Goal: Information Seeking & Learning: Get advice/opinions

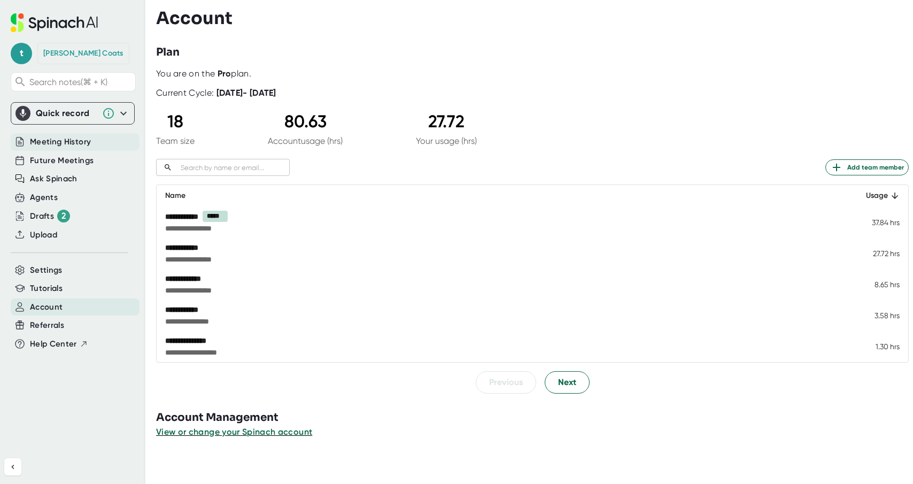
click at [62, 143] on span "Meeting History" at bounding box center [60, 142] width 61 height 12
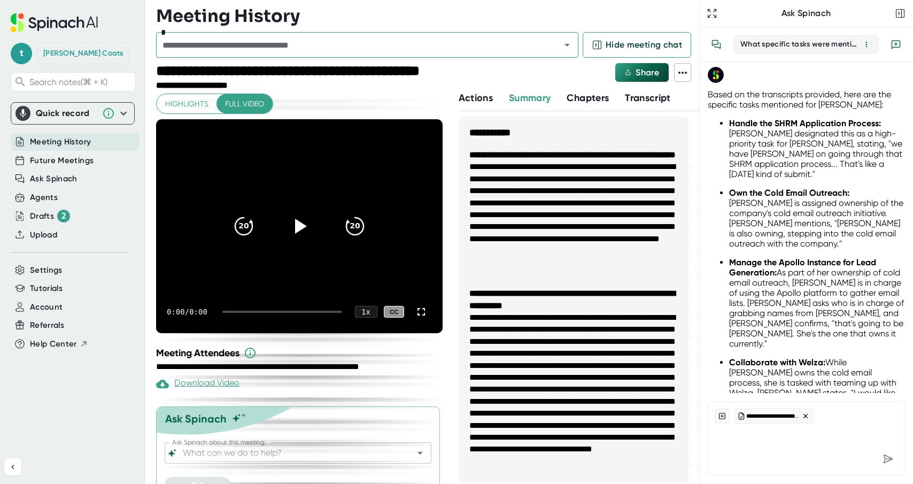
scroll to position [77, 0]
click at [446, 50] on input "text" at bounding box center [351, 44] width 385 height 15
click at [248, 50] on input "text" at bounding box center [351, 44] width 385 height 15
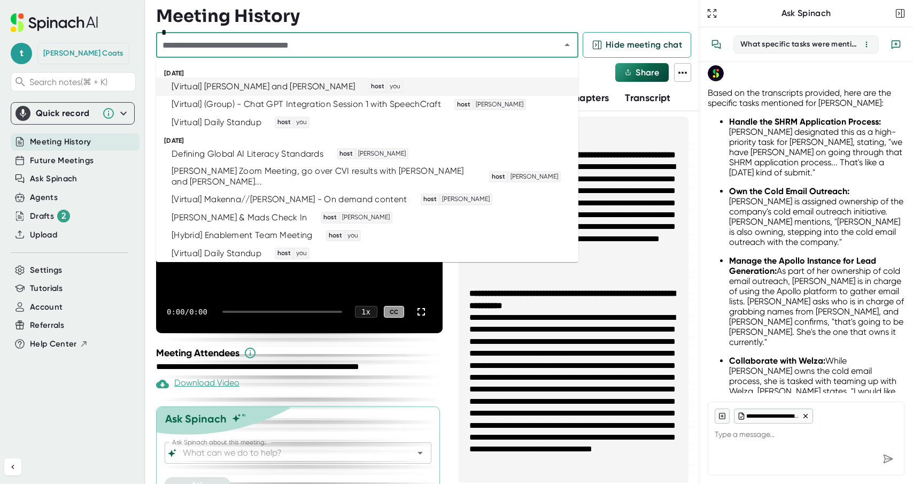
click at [239, 88] on div "[Virtual] [PERSON_NAME] and [PERSON_NAME]" at bounding box center [263, 86] width 183 height 11
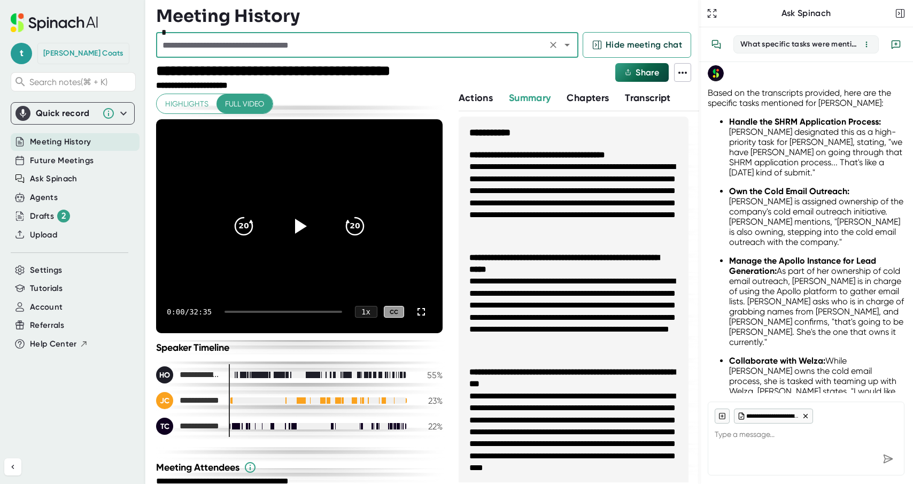
click at [736, 434] on textarea at bounding box center [806, 437] width 183 height 26
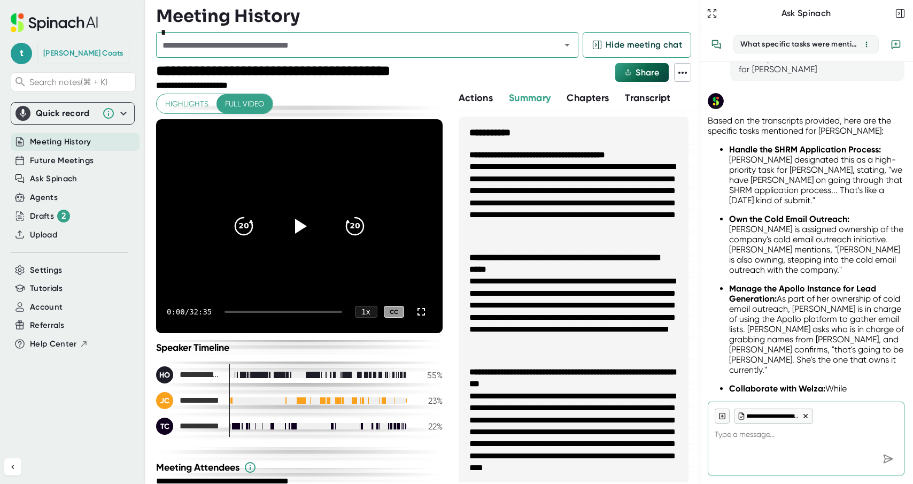
scroll to position [90, 0]
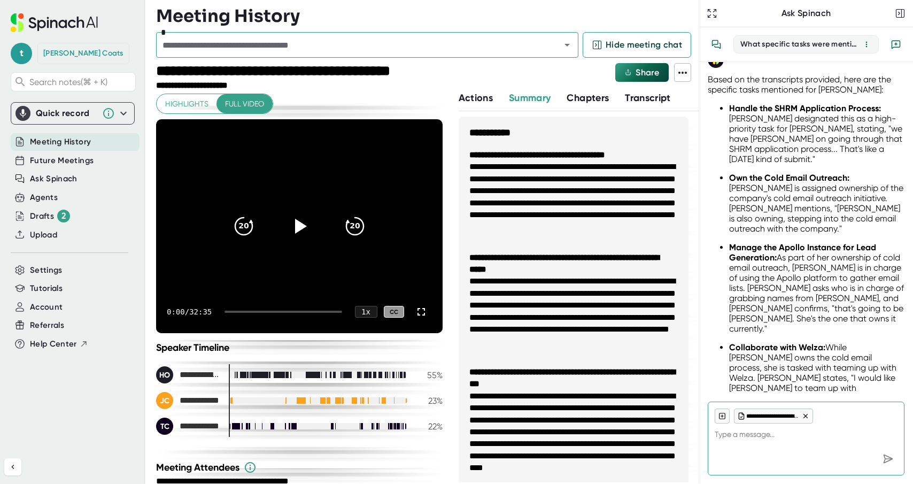
click at [806, 416] on icon at bounding box center [805, 415] width 7 height 7
type textarea "x"
click at [902, 14] on icon "button" at bounding box center [900, 13] width 11 height 11
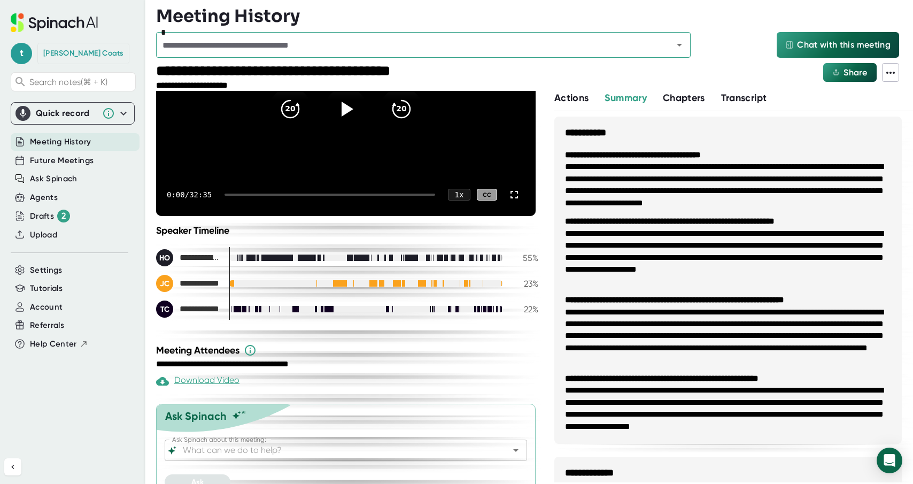
scroll to position [134, 0]
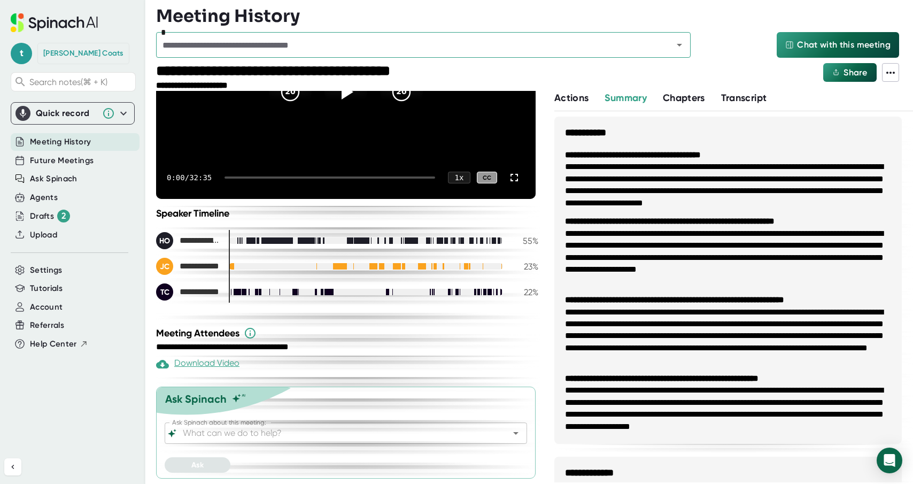
click at [293, 429] on input "Ask Spinach about this meeting:" at bounding box center [337, 433] width 312 height 15
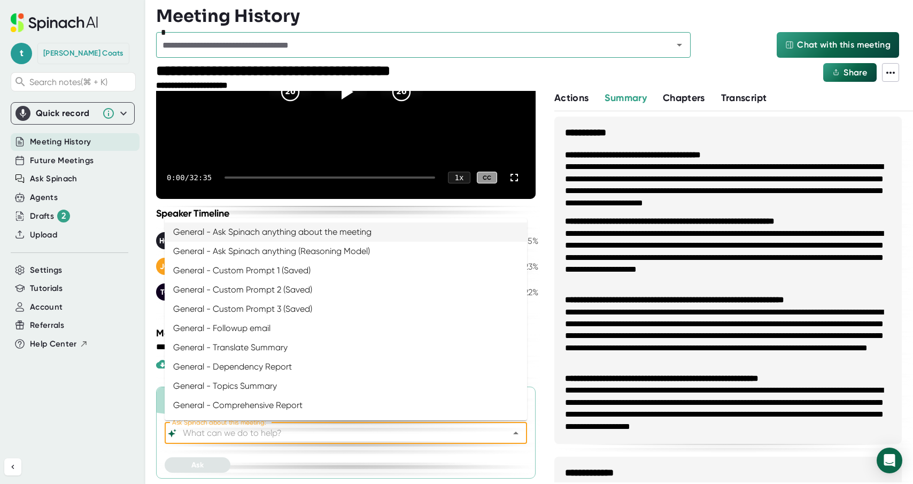
click at [262, 227] on li "General - Ask Spinach anything about the meeting" at bounding box center [346, 231] width 363 height 19
type input "General - Ask Spinach anything about the meeting"
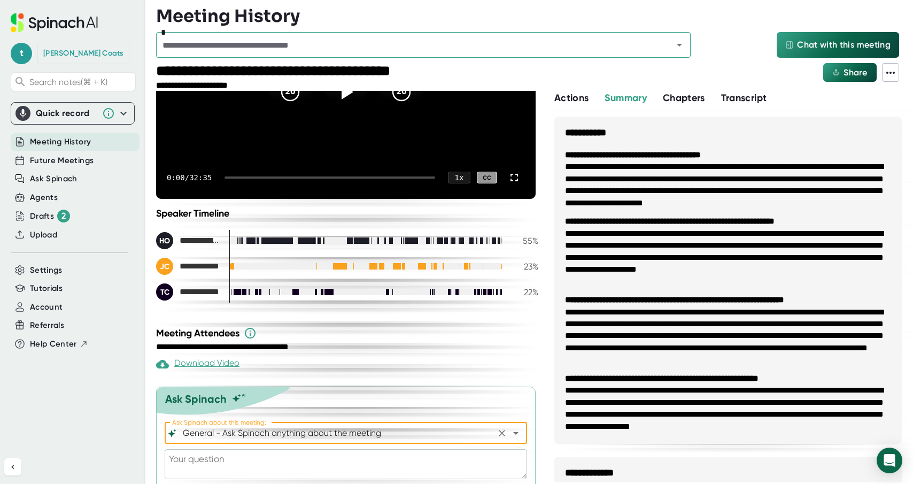
click at [201, 461] on textarea at bounding box center [346, 464] width 363 height 30
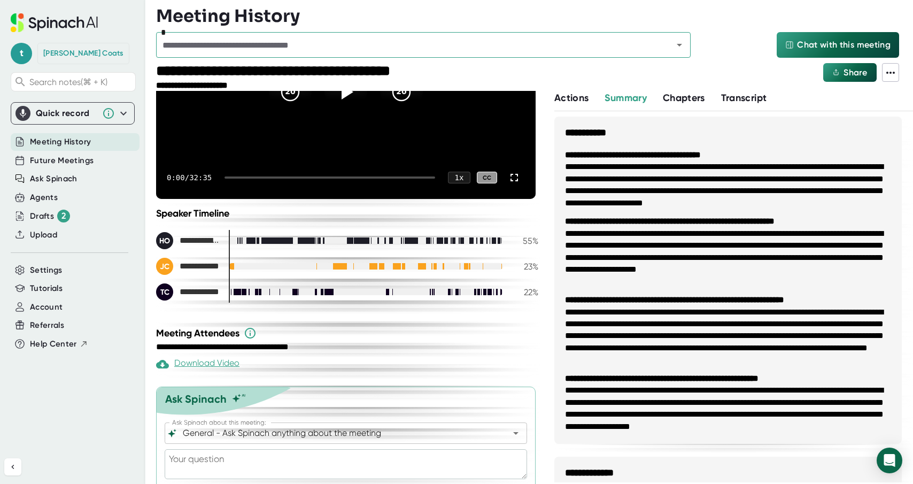
type textarea "P"
type textarea "x"
type textarea "Pl"
type textarea "x"
type textarea "Ple"
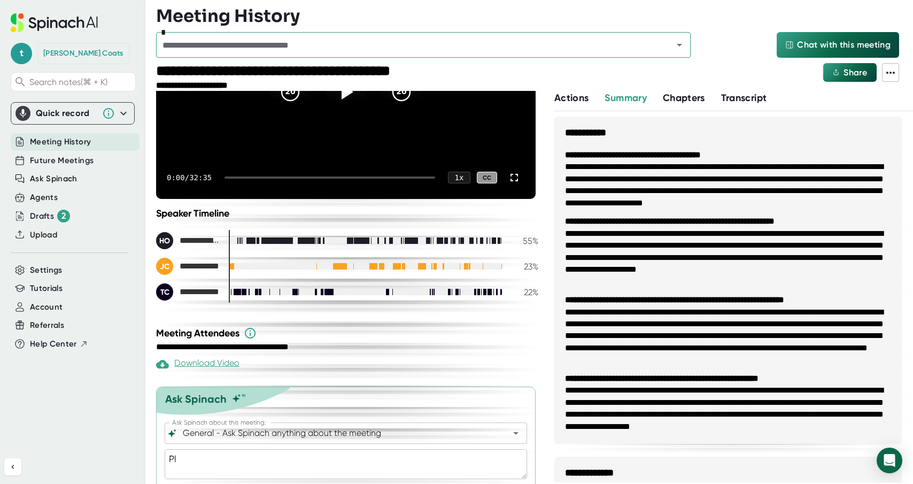
type textarea "x"
type textarea "Plea"
type textarea "x"
type textarea "Pleas"
type textarea "x"
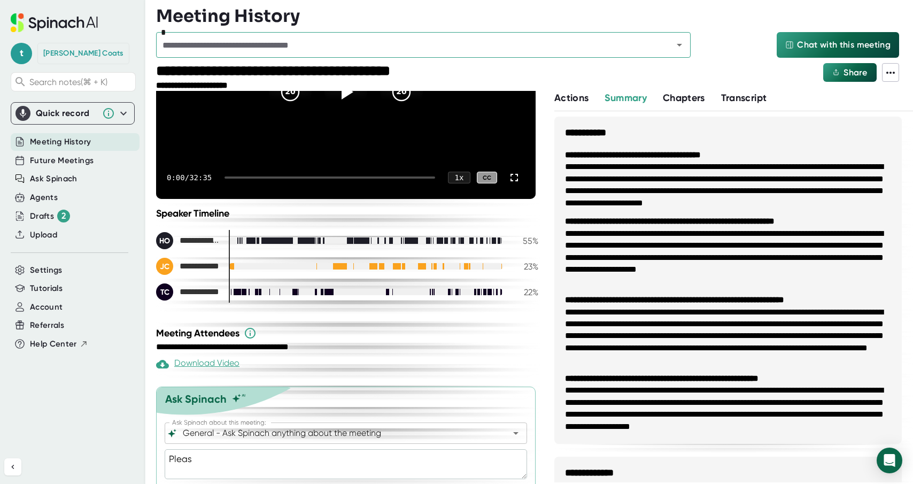
type textarea "Please"
type textarea "x"
type textarea "Please"
type textarea "x"
type textarea "Please d"
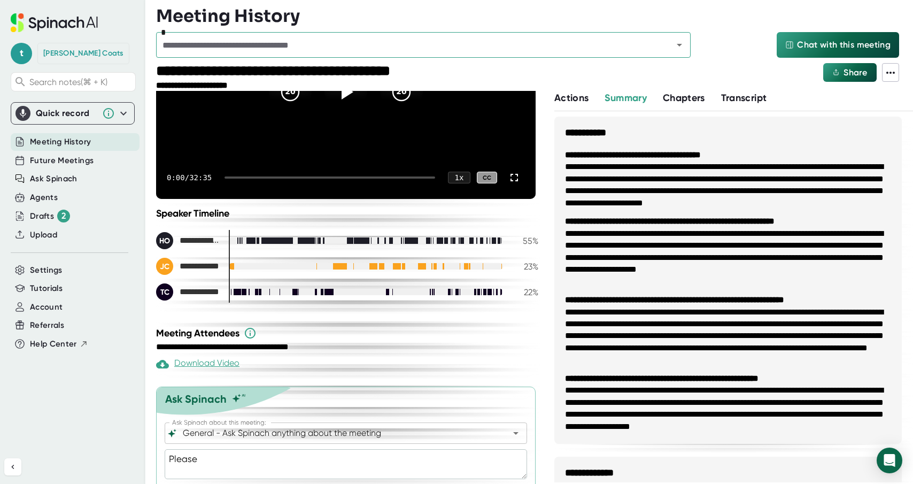
type textarea "x"
type textarea "Please dr"
type textarea "x"
type textarea "Please dra"
type textarea "x"
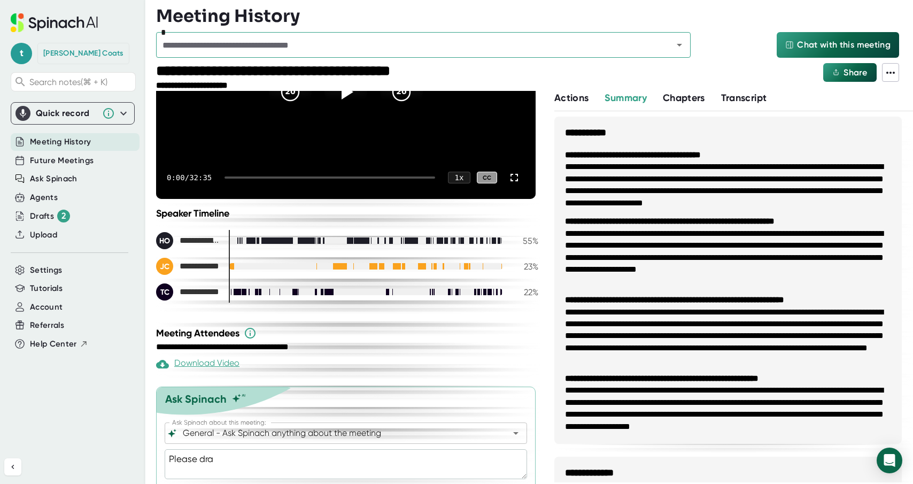
type textarea "Please drag"
type textarea "x"
type textarea "Please dra"
type textarea "x"
type textarea "Please draf"
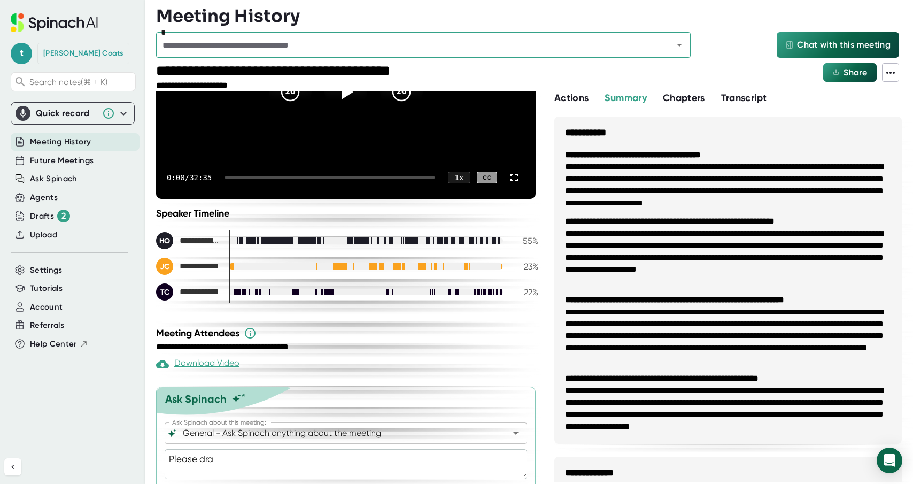
type textarea "x"
type textarea "Please draft"
type textarea "x"
type textarea "Please draft"
type textarea "x"
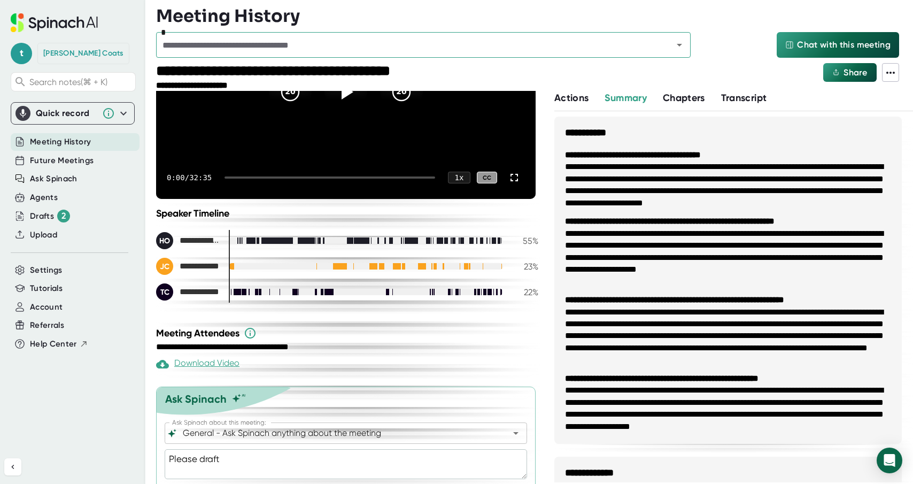
type textarea "Please draft a"
type textarea "x"
type textarea "Please draft a"
type textarea "x"
type textarea "Please draft a f"
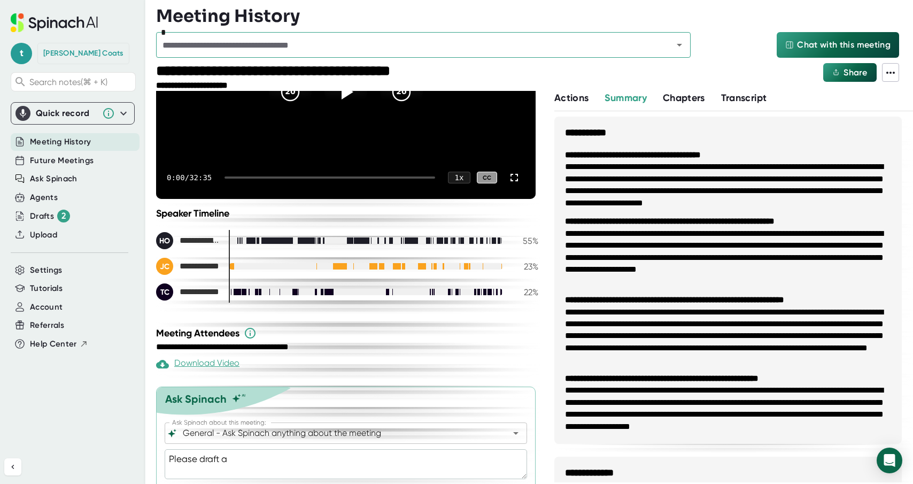
type textarea "x"
type textarea "Please draft a fo"
type textarea "x"
type textarea "Please draft a fol"
type textarea "x"
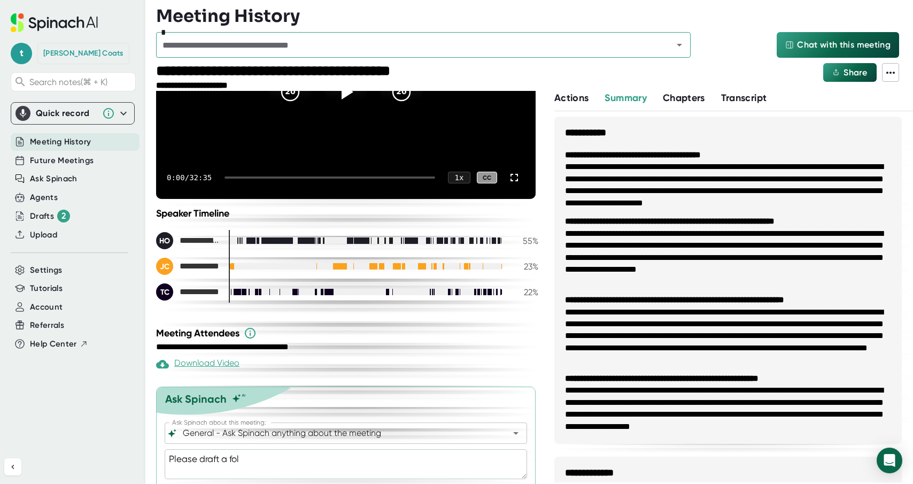
type textarea "Please draft a foll"
type textarea "x"
type textarea "Please draft a follo"
type textarea "x"
type textarea "Please draft a follow"
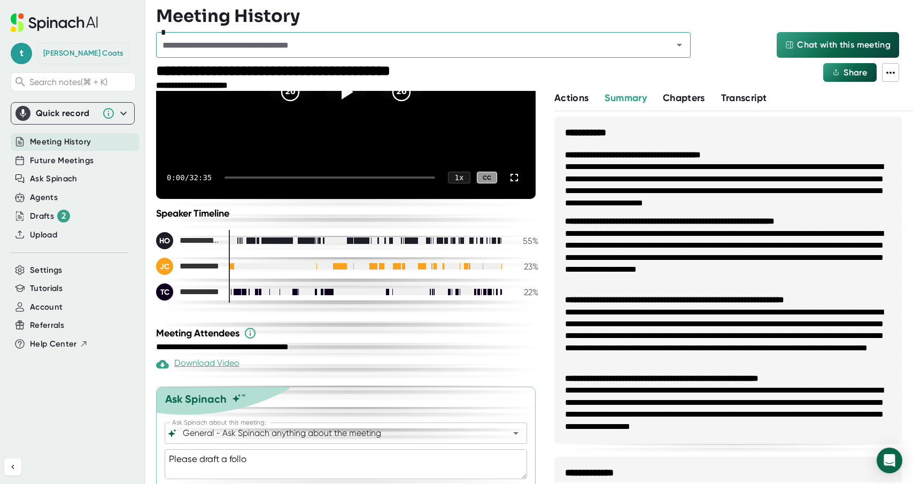
type textarea "x"
type textarea "Please draft a follow"
type textarea "x"
type textarea "Please draft a follow"
type textarea "x"
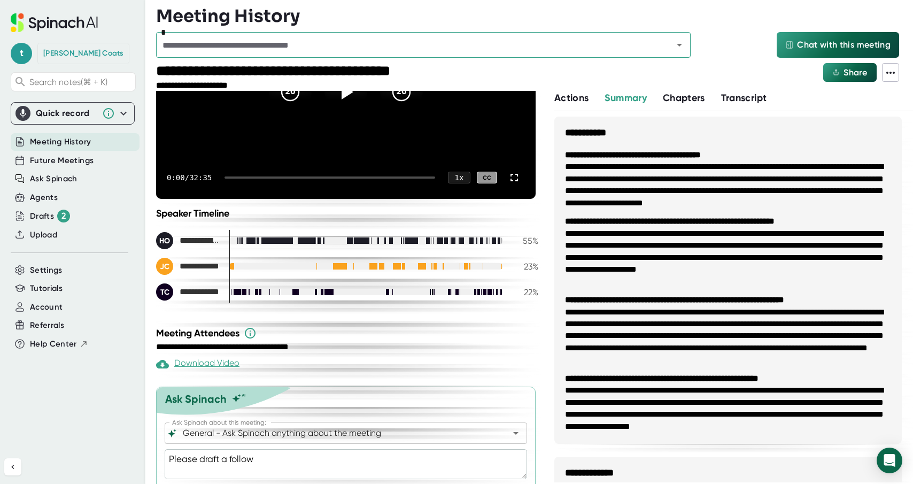
type textarea "Please draft a followu"
type textarea "x"
type textarea "Please draft a followup"
type textarea "x"
type textarea "Please draft a followup"
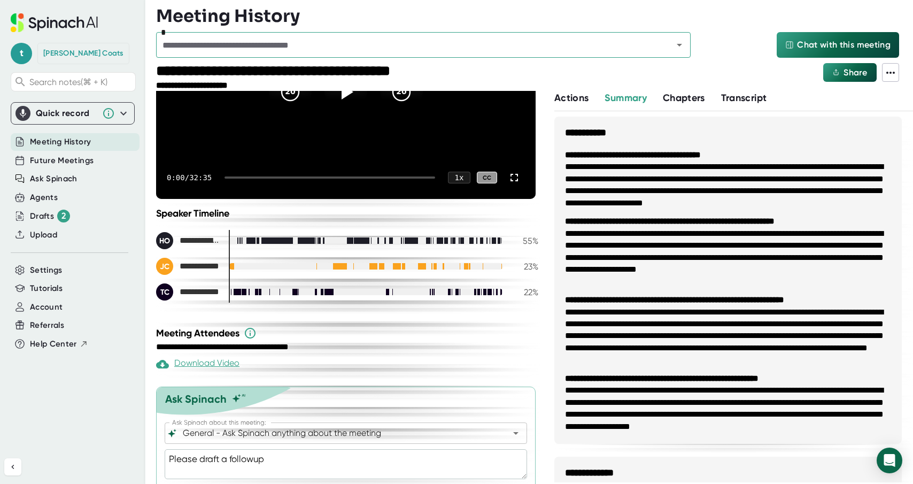
type textarea "x"
type textarea "Please draft a followup e"
type textarea "x"
type textarea "Please draft a followup em"
type textarea "x"
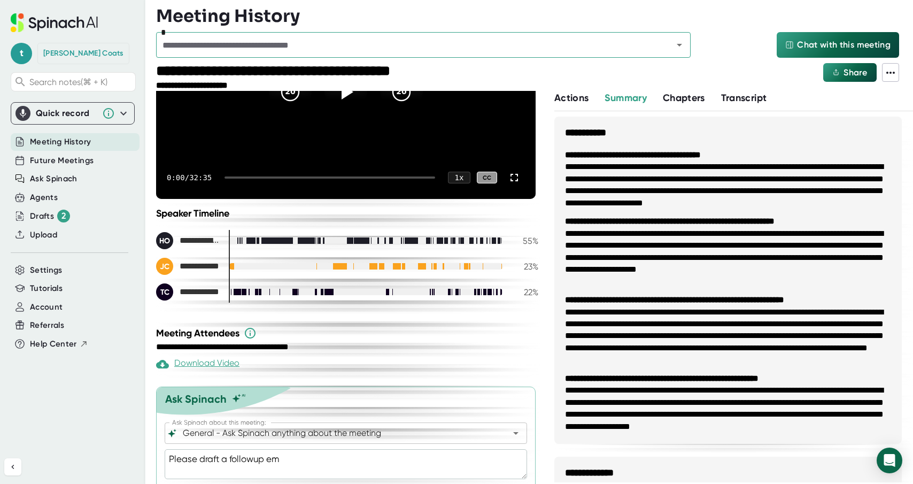
type textarea "Please draft a followup ema"
type textarea "x"
type textarea "Please draft a followup emai"
type textarea "x"
type textarea "Please draft a followup email"
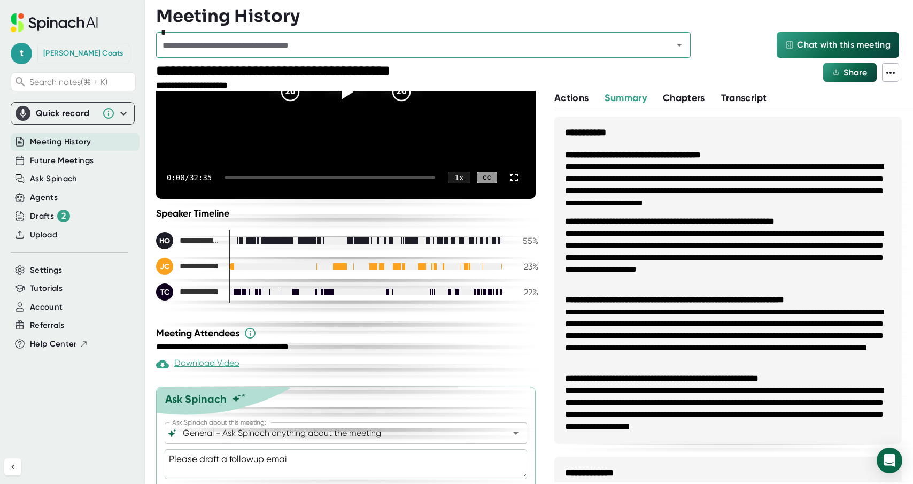
type textarea "x"
type textarea "Please draft a followup email"
type textarea "x"
type textarea "Please draft a followup email o"
type textarea "x"
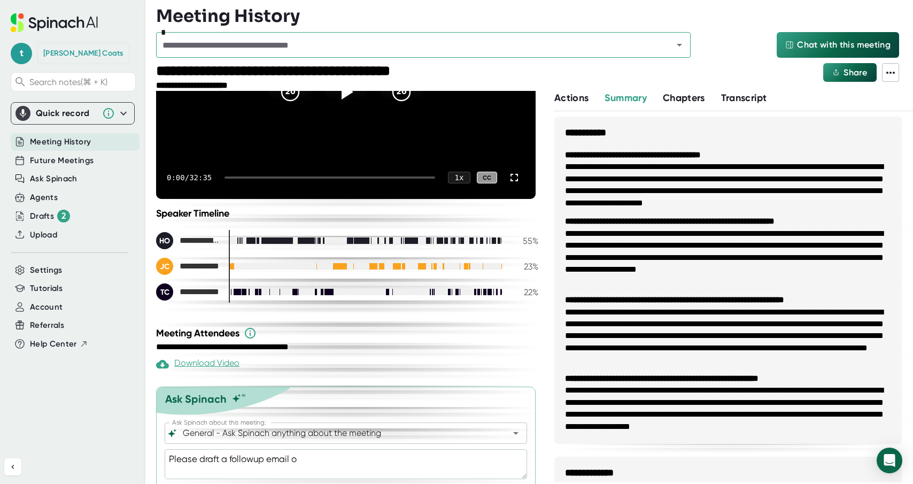
type textarea "Please draft a followup email ou"
type textarea "x"
type textarea "Please draft a followup email out"
type textarea "x"
type textarea "Please draft a followup email outl"
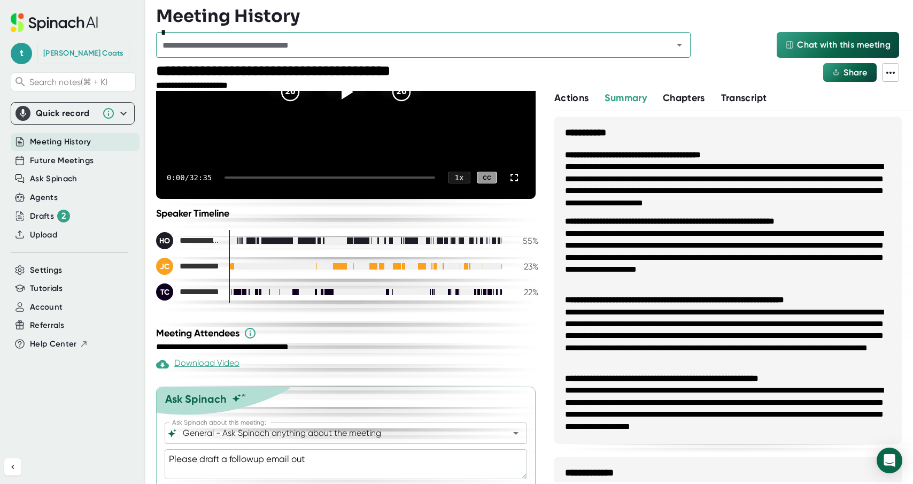
type textarea "x"
type textarea "Please draft a followup email outli"
type textarea "x"
type textarea "Please draft a followup email outlin"
type textarea "x"
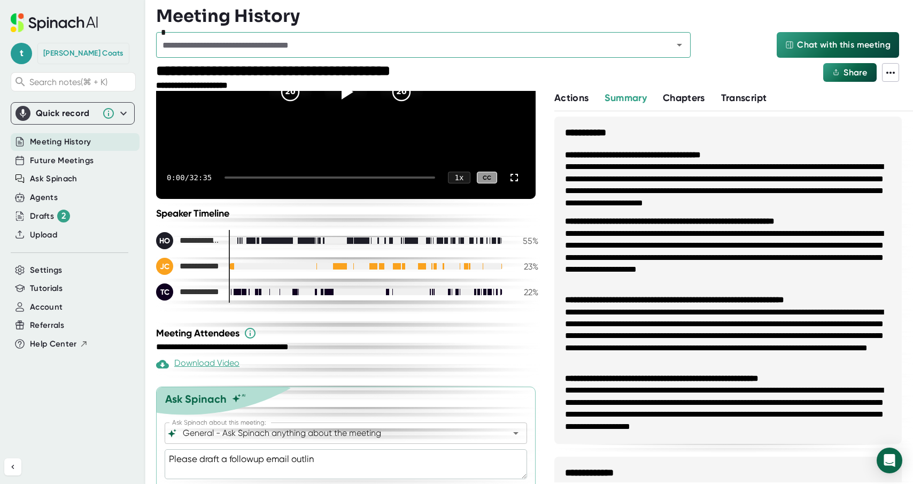
type textarea "Please draft a followup email outlini"
type textarea "x"
type textarea "Please draft a followup email outlinin"
type textarea "x"
type textarea "Please draft a followup email outlining"
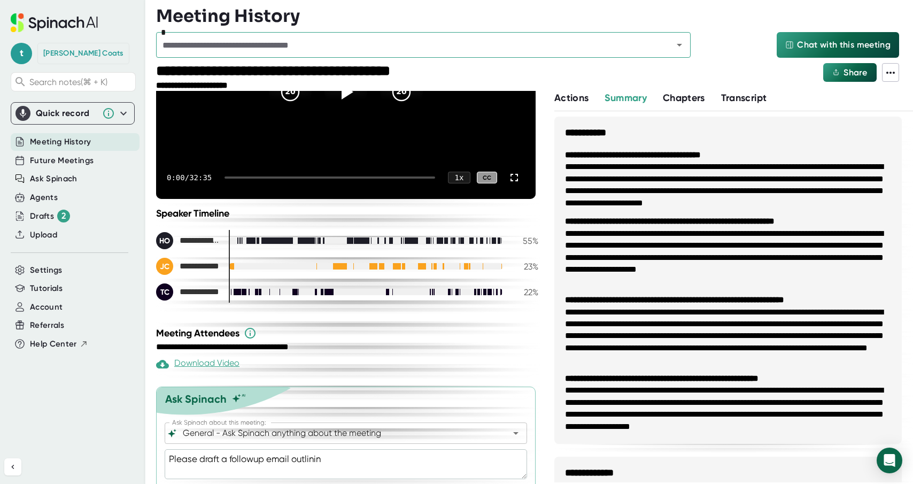
type textarea "x"
type textarea "Please draft a followup email outlining"
type textarea "x"
type textarea "Please draft a followup email outlining n"
type textarea "x"
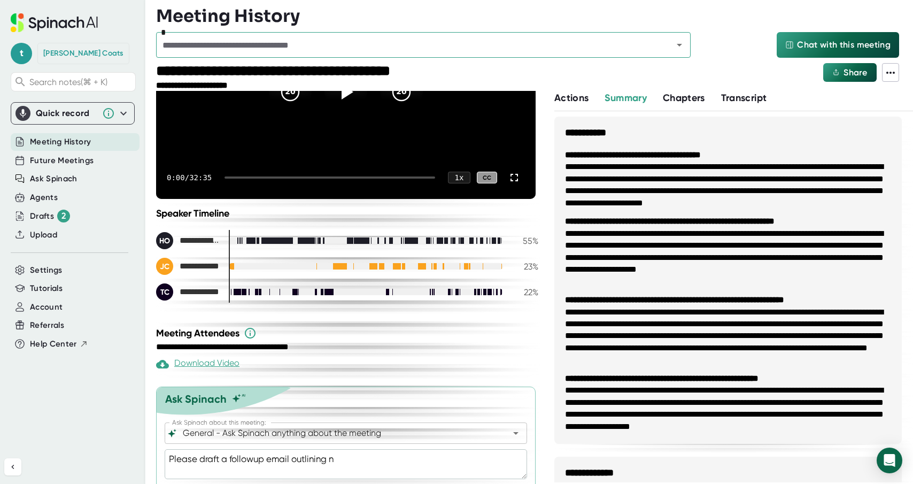
type textarea "Please draft a followup email outlining"
type textarea "x"
type textarea "Please draft a followup email outlining"
type textarea "x"
type textarea "Please draft a followup email outlinin"
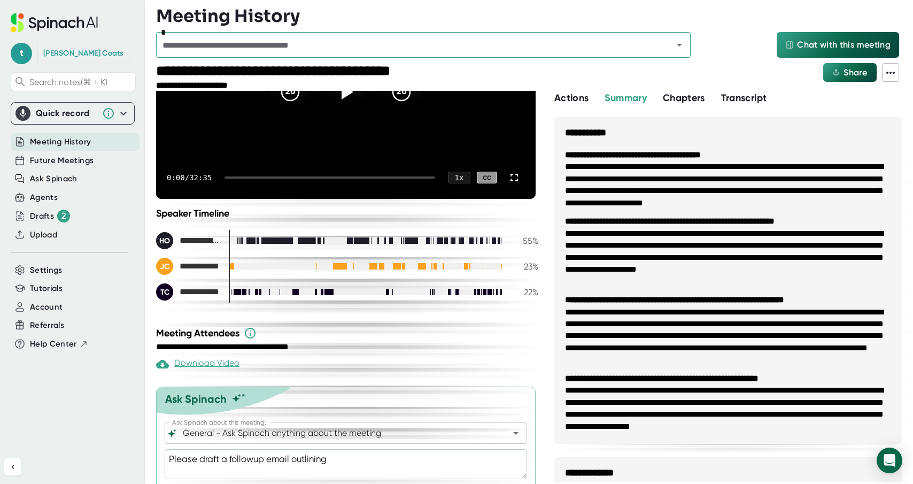
type textarea "x"
type textarea "Please draft a followup email outlini"
type textarea "x"
type textarea "Please draft a followup email outlin"
type textarea "x"
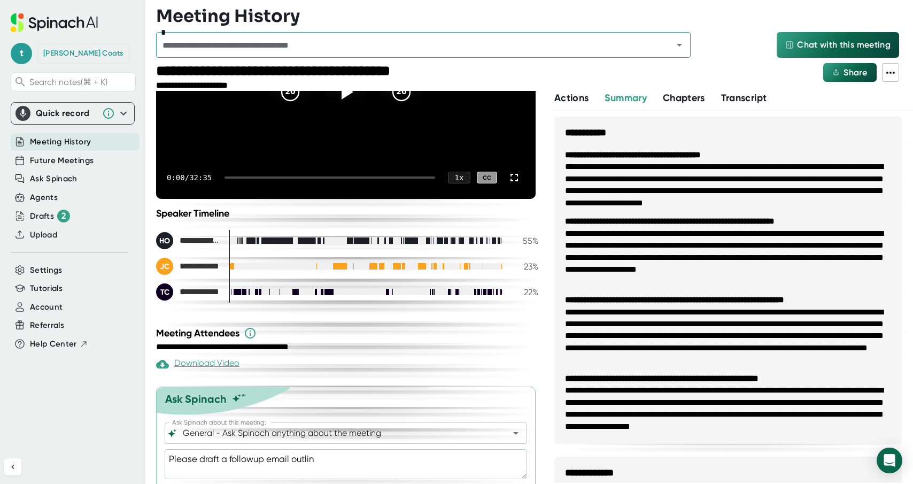
type textarea "Please draft a followup email outli"
type textarea "x"
type textarea "Please draft a followup email outl"
type textarea "x"
type textarea "Please draft a followup email out"
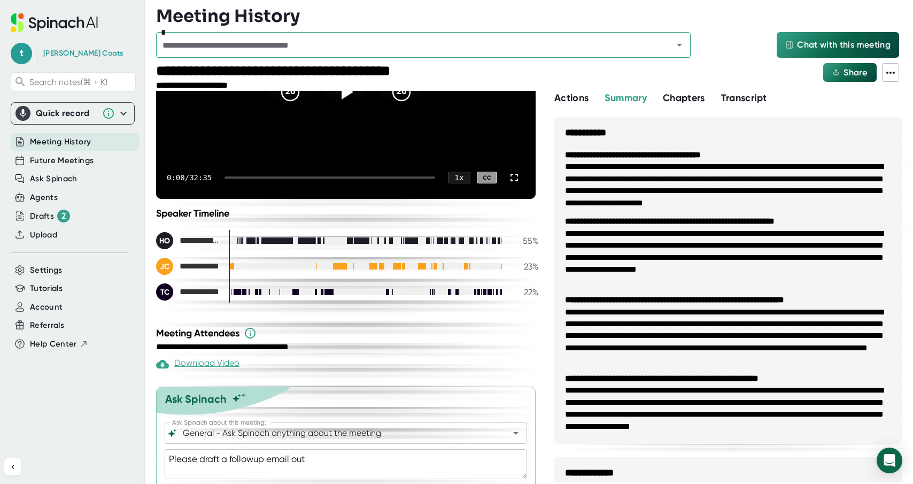
type textarea "x"
type textarea "Please draft a followup email outl"
type textarea "x"
type textarea "Please draft a followup email outli"
type textarea "x"
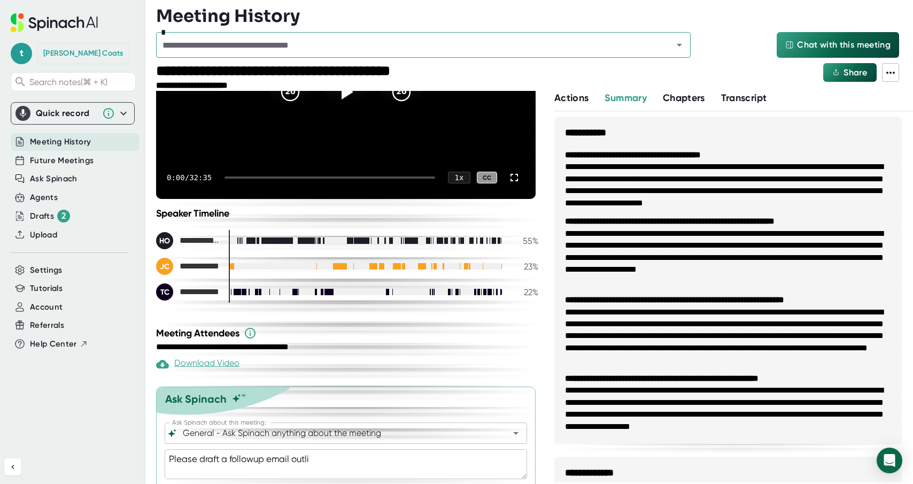
type textarea "Please draft a followup email outlin"
type textarea "x"
type textarea "Please draft a followup email outlini"
type textarea "x"
type textarea "Please draft a followup email outlinin"
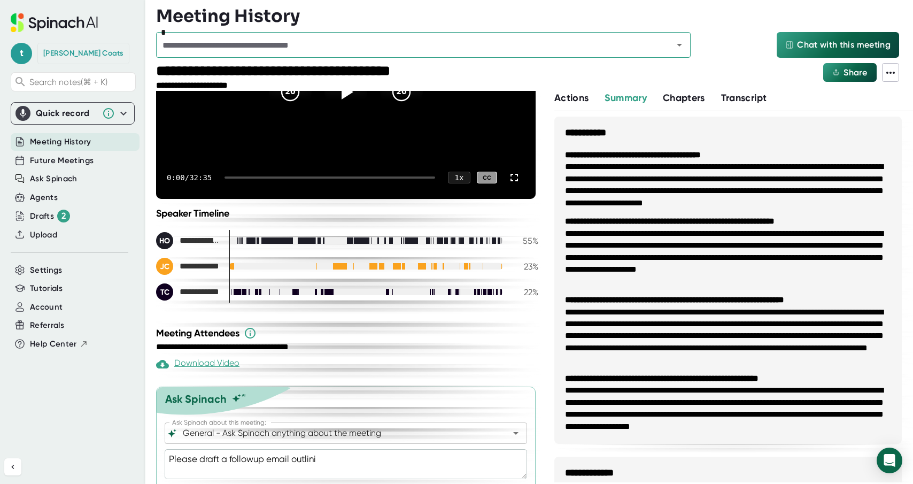
type textarea "x"
type textarea "Please draft a followup email outlining"
type textarea "x"
type textarea "Please draft a followup email outlining"
type textarea "x"
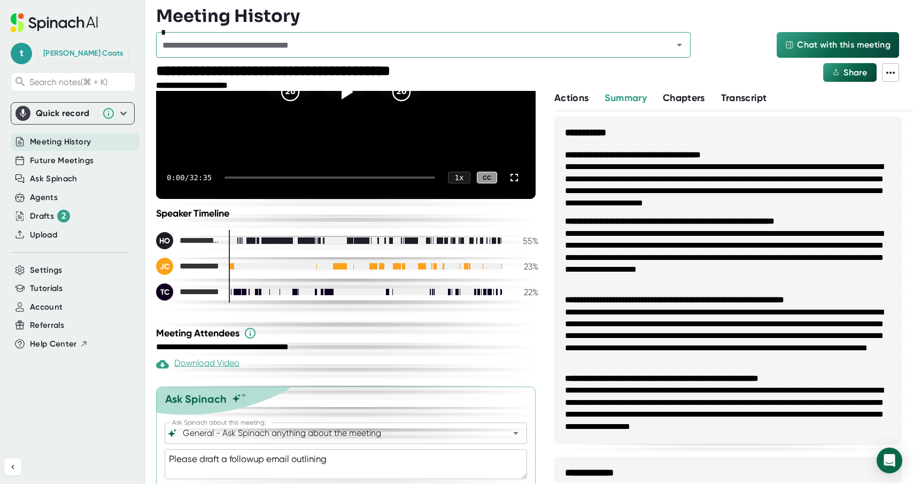
type textarea "Please draft a followup email outlining w"
type textarea "x"
type textarea "Please draft a followup email outlining wh"
type textarea "x"
type textarea "Please draft a followup email outlining wha"
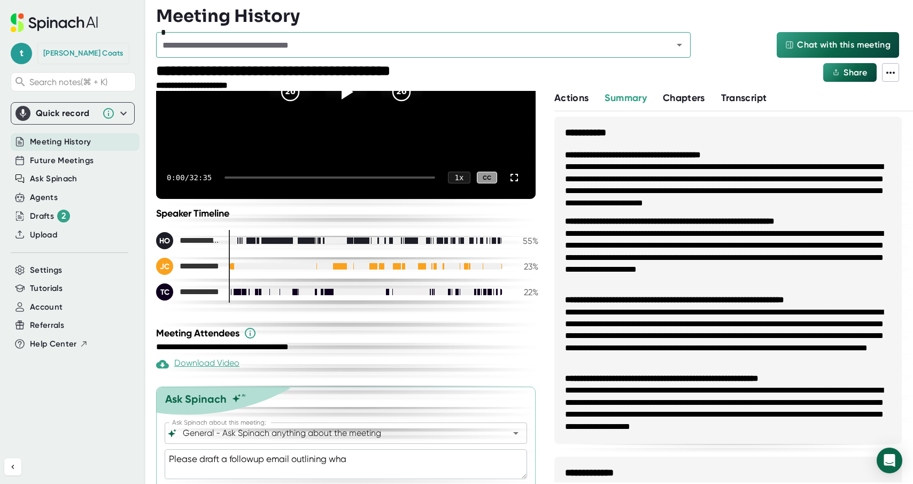
type textarea "x"
type textarea "Please draft a followup email outlining what"
type textarea "x"
type textarea "Please draft a followup email outlining what"
type textarea "x"
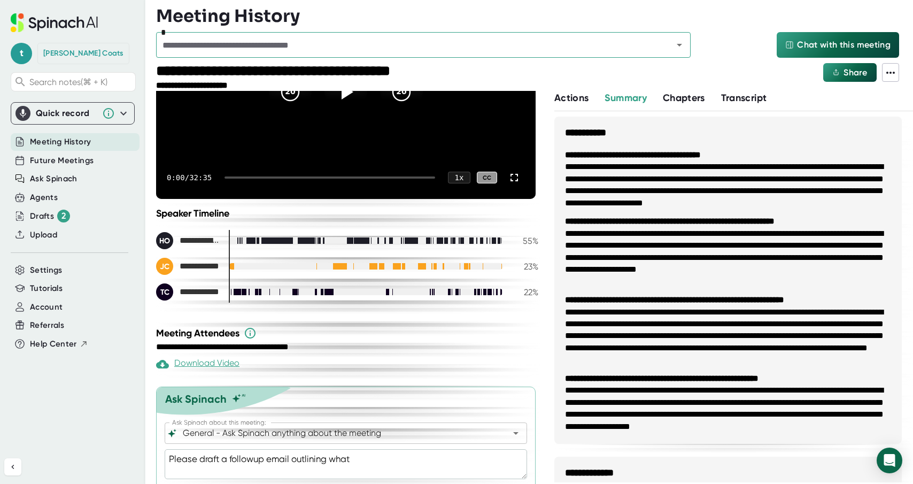
type textarea "Please draft a followup email outlining what w"
type textarea "x"
type textarea "Please draft a followup email outlining what we"
type textarea "x"
type textarea "Please draft a followup email outlining what we'"
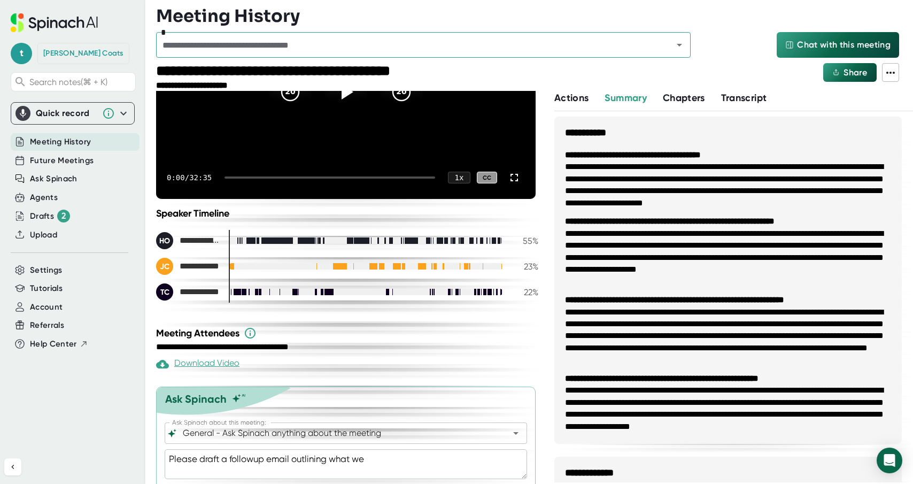
type textarea "x"
type textarea "Please draft a followup email outlining what we'r"
type textarea "x"
type textarea "Please draft a followup email outlining what we're"
type textarea "x"
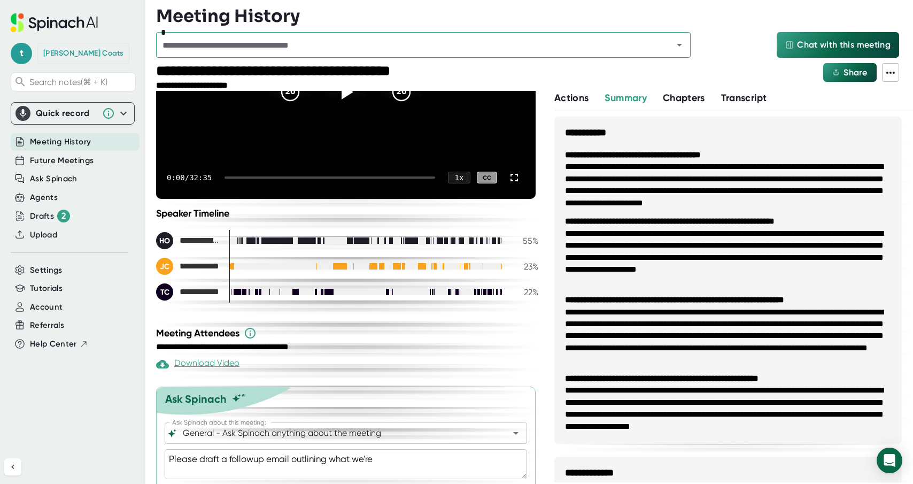
type textarea "Please draft a followup email outlining what we'r"
type textarea "x"
type textarea "Please draft a followup email outlining what we'"
type textarea "x"
type textarea "Please draft a followup email outlining what we'c"
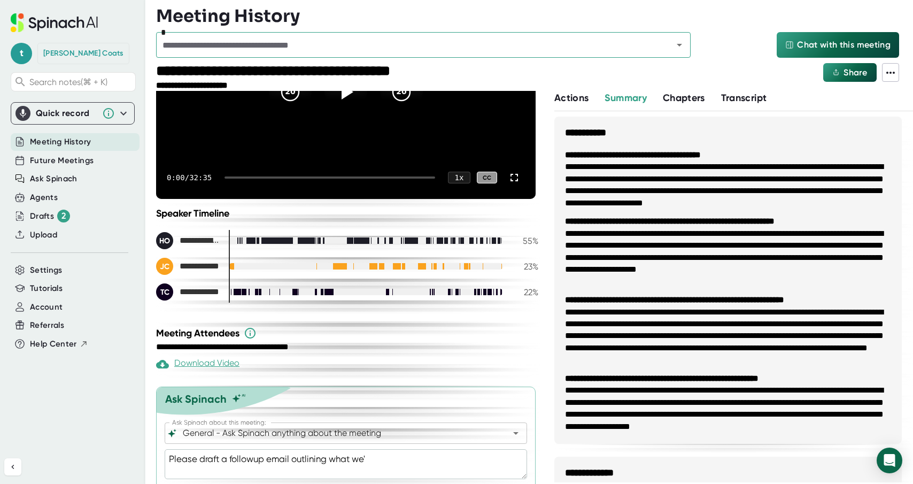
type textarea "x"
type textarea "Please draft a followup email outlining what we'ce"
type textarea "x"
type textarea "Please draft a followup email outlining what we'ce"
type textarea "x"
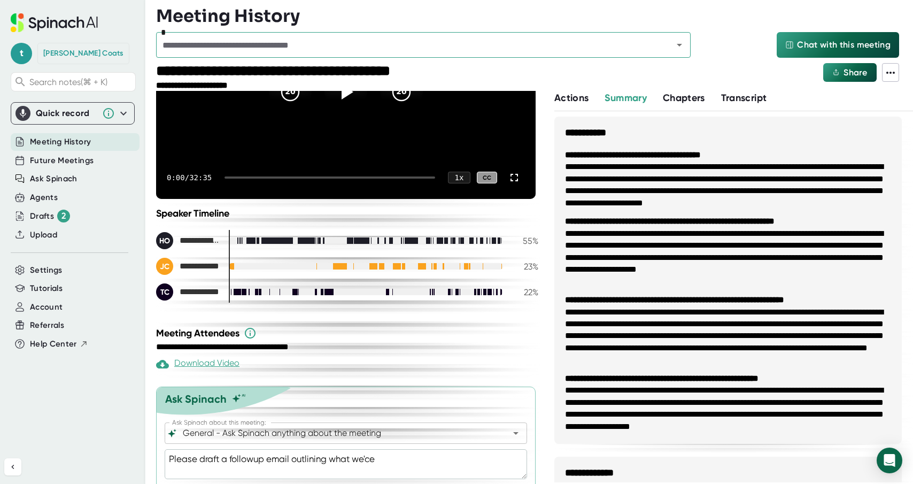
type textarea "Please draft a followup email outlining what we'ce"
type textarea "x"
type textarea "Please draft a followup email outlining what we'c"
type textarea "x"
type textarea "Please draft a followup email outlining what we'"
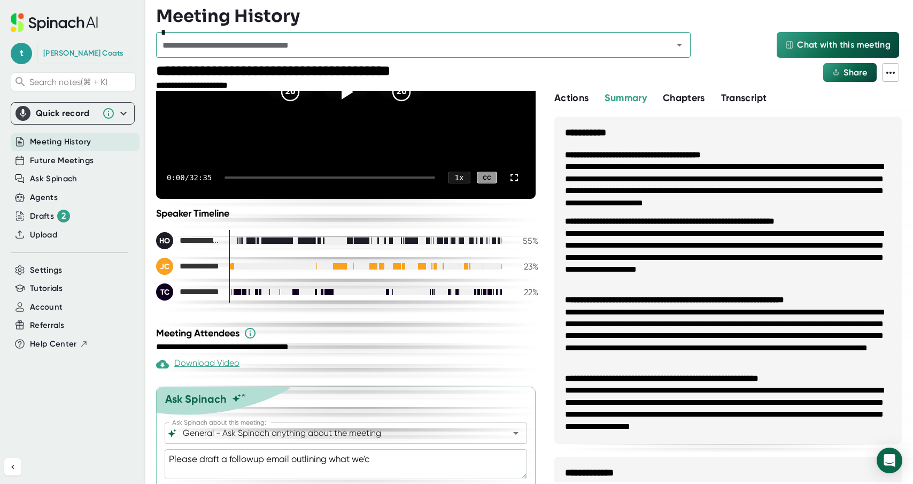
type textarea "x"
type textarea "Please draft a followup email outlining what we'v"
type textarea "x"
type textarea "Please draft a followup email outlining what we've"
type textarea "x"
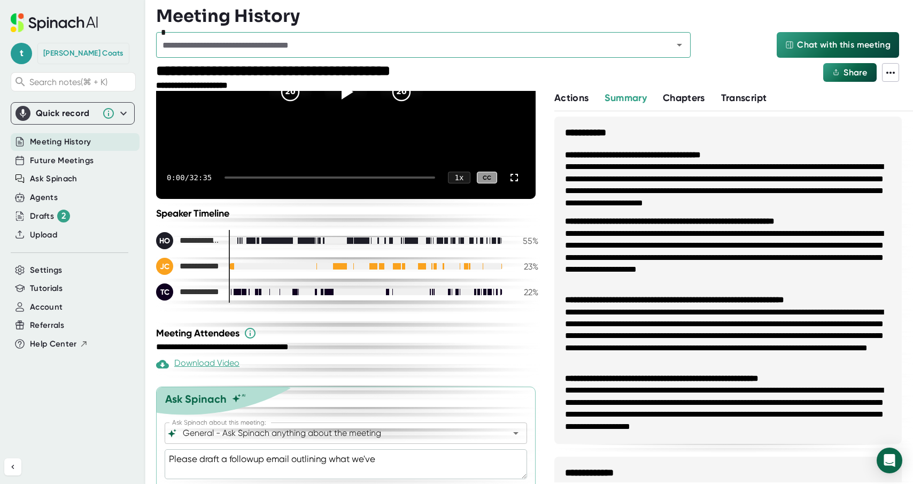
type textarea "Please draft a followup email outlining what we've"
type textarea "x"
type textarea "Please draft a followup email outlining what we've l"
type textarea "x"
type textarea "Please draft a followup email outlining what we've la"
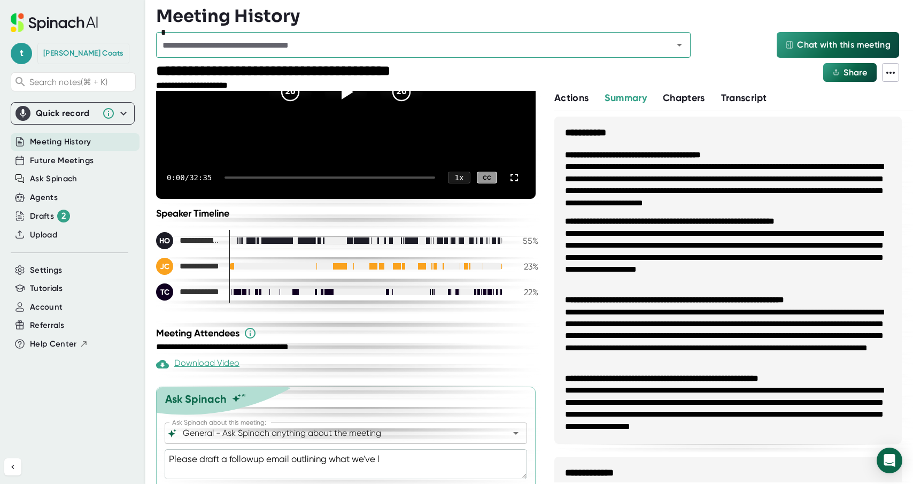
type textarea "x"
type textarea "Please draft a followup email outlining what we've lan"
type textarea "x"
type textarea "Please draft a followup email outlining what we've land"
type textarea "x"
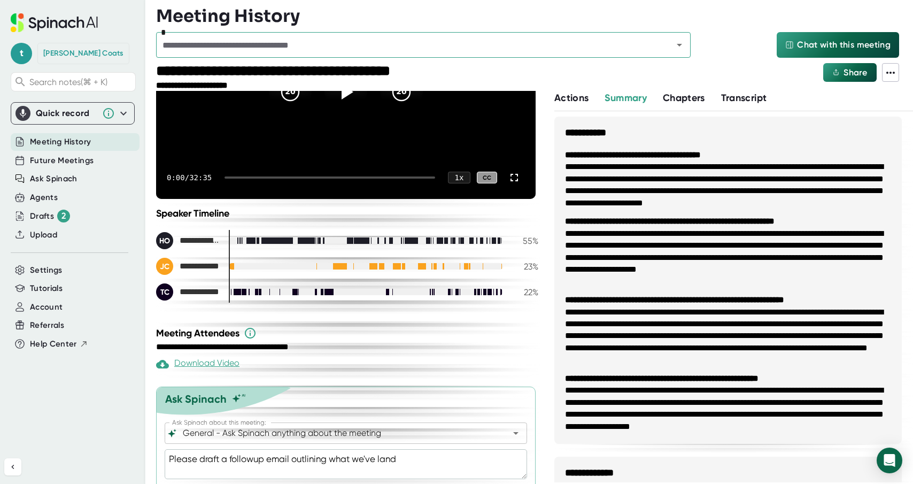
type textarea "Please draft a followup email outlining what we've [PERSON_NAME]"
type textarea "x"
type textarea "Please draft a followup email outlining what we've landed"
type textarea "x"
type textarea "Please draft a followup email outlining what we've landed"
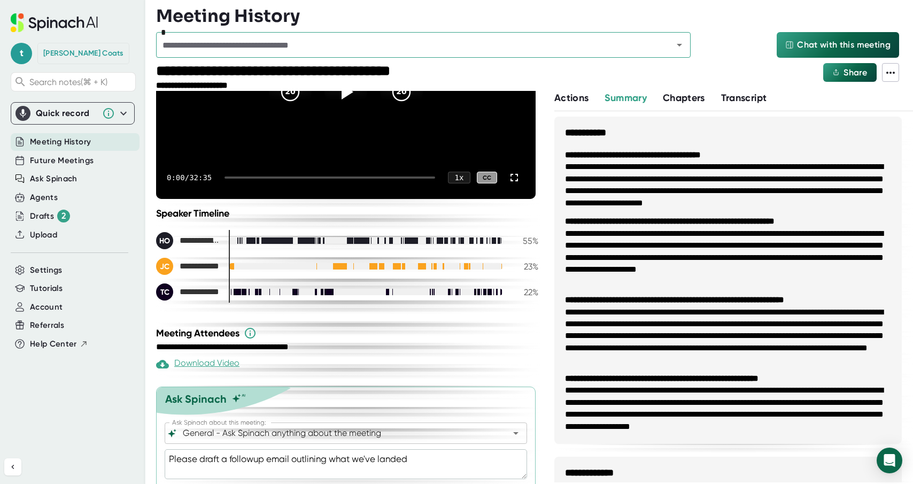
type textarea "x"
type textarea "Please draft a followup email outlining what we've landed o"
type textarea "x"
type textarea "Please draft a followup email outlining what we've landed on"
type textarea "x"
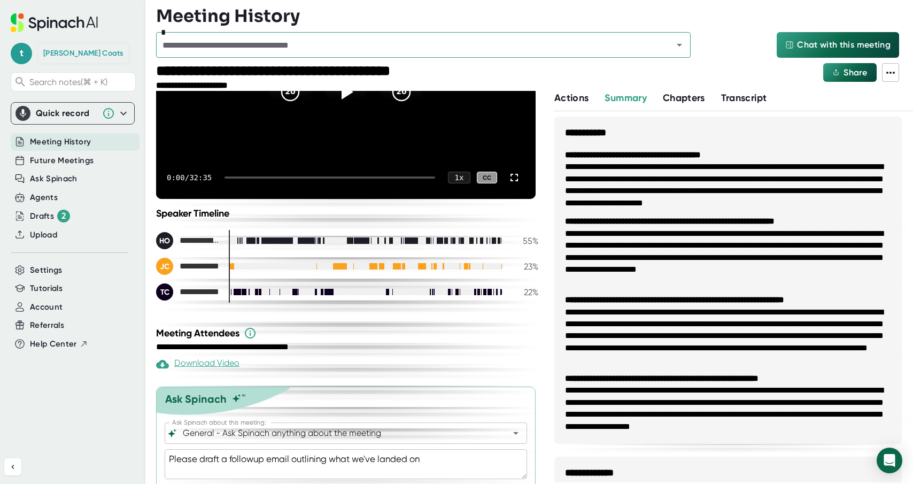
type textarea "Please draft a followup email outlining what we've landed on"
type textarea "x"
type textarea "Please draft a followup email outlining what we've landed on f"
type textarea "x"
type textarea "Please draft a followup email outlining what we've landed on fo"
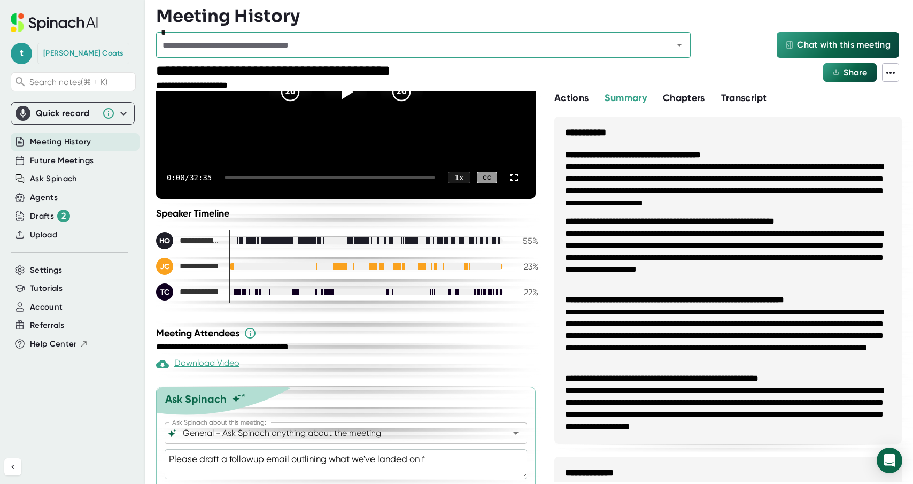
type textarea "x"
type textarea "Please draft a followup email outlining what we've landed on for"
type textarea "x"
type textarea "Please draft a followup email outlining what we've landed on for"
type textarea "x"
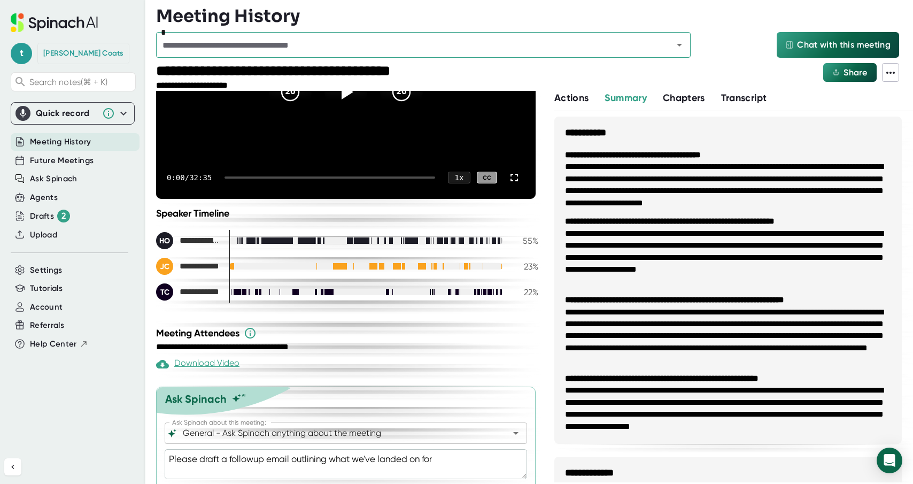
type textarea "Please draft a followup email outlining what we've landed on for n"
type textarea "x"
type textarea "Please draft a followup email outlining what we've landed on for ne"
type textarea "x"
type textarea "Please draft a followup email outlining what we've landed on for nex"
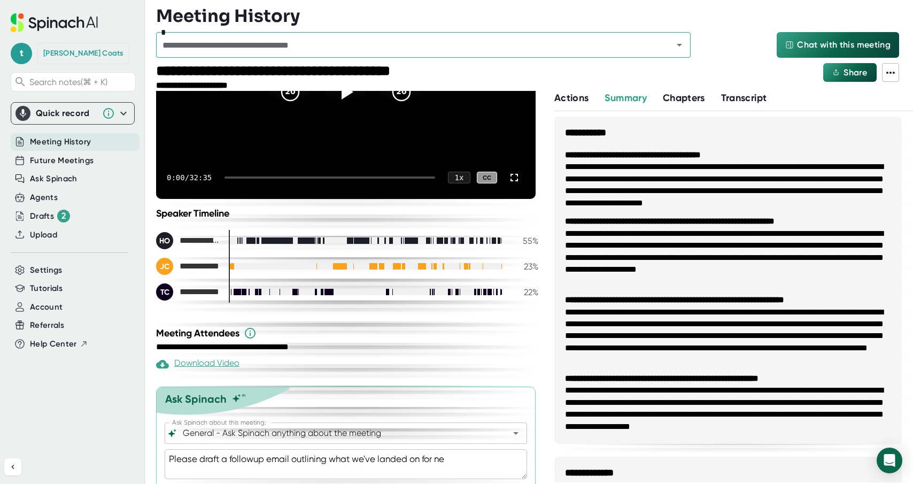
type textarea "x"
type textarea "Please draft a followup email outlining what we've landed on for next"
type textarea "x"
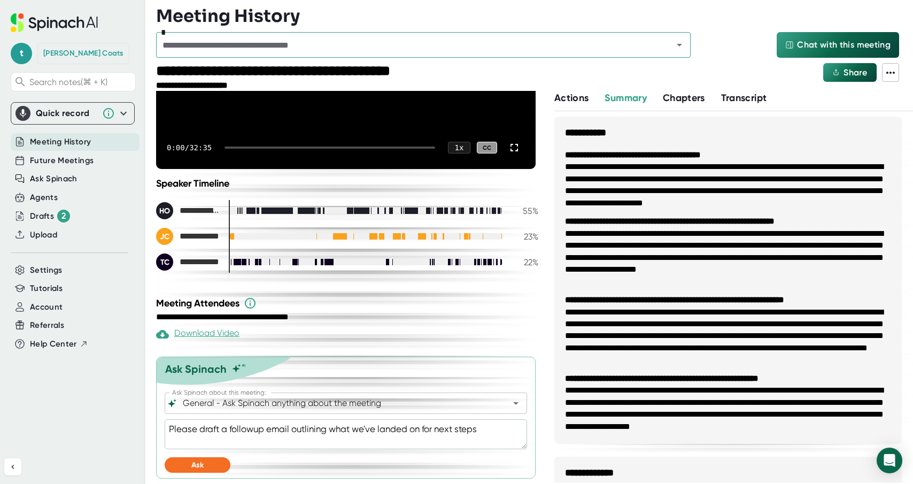
scroll to position [164, 0]
click at [192, 466] on span "Ask" at bounding box center [197, 465] width 12 height 9
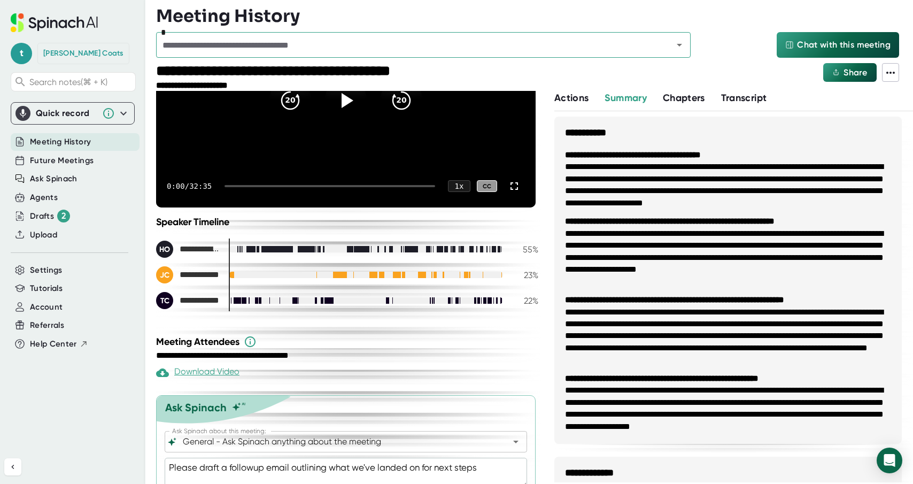
scroll to position [241, 0]
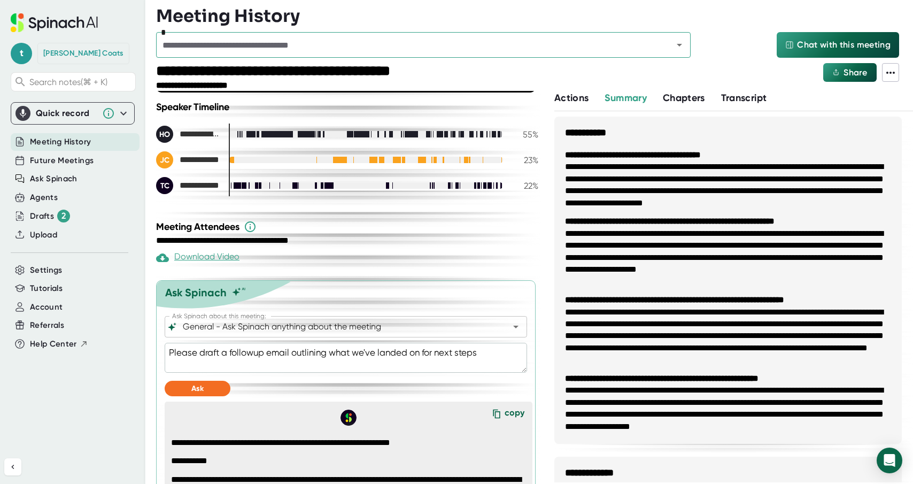
drag, startPoint x: 293, startPoint y: 352, endPoint x: 499, endPoint y: 351, distance: 205.9
click at [499, 351] on textarea "Please draft a followup email outlining what we've landed on for next steps" at bounding box center [346, 358] width 363 height 30
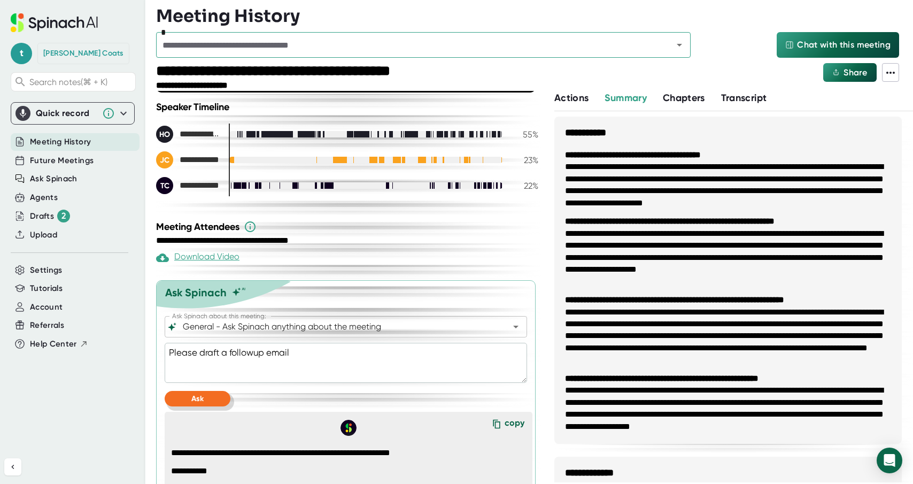
click at [183, 401] on button "Ask" at bounding box center [198, 399] width 66 height 16
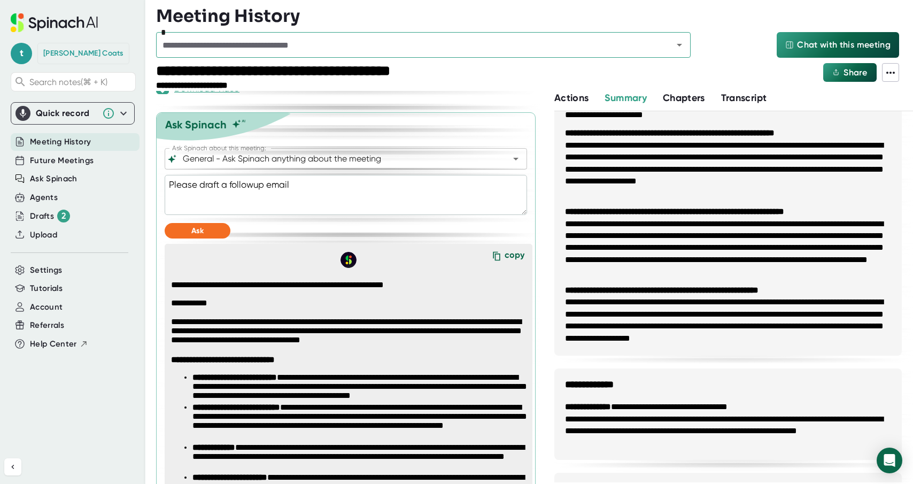
scroll to position [409, 0]
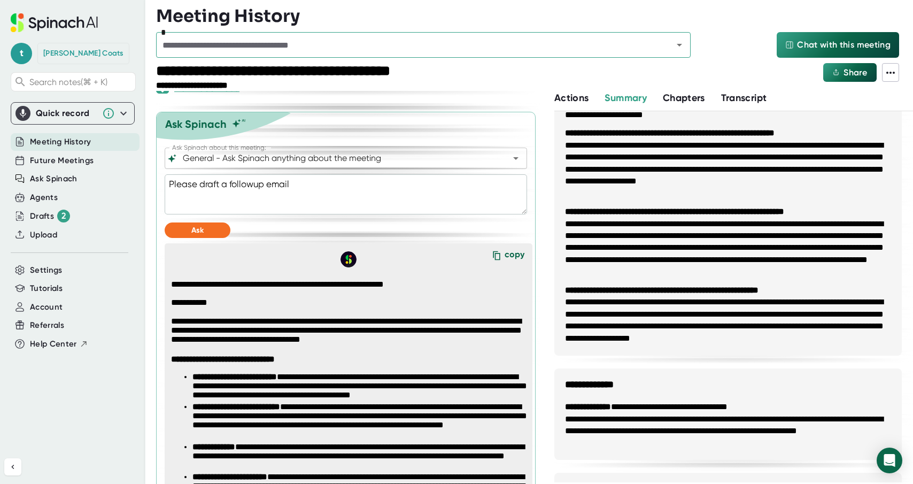
click at [300, 187] on textarea "Please draft a followup email" at bounding box center [346, 194] width 363 height 40
click at [192, 228] on span "Ask" at bounding box center [197, 230] width 12 height 9
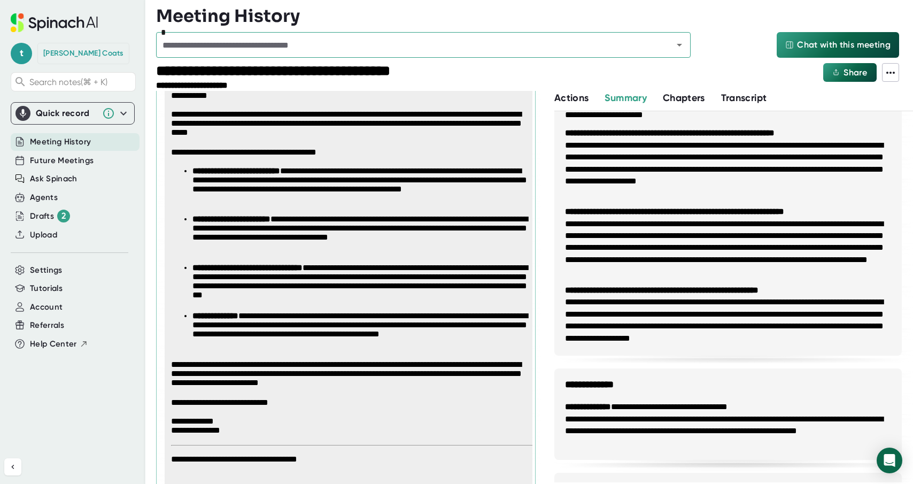
scroll to position [649, 0]
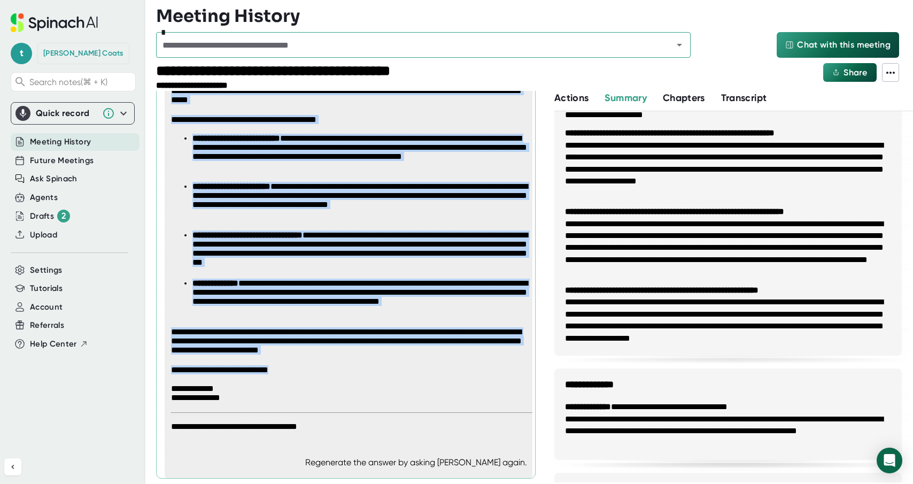
drag, startPoint x: 172, startPoint y: 202, endPoint x: 291, endPoint y: 368, distance: 205.0
click at [291, 368] on span "**********" at bounding box center [352, 236] width 363 height 392
copy span "**********"
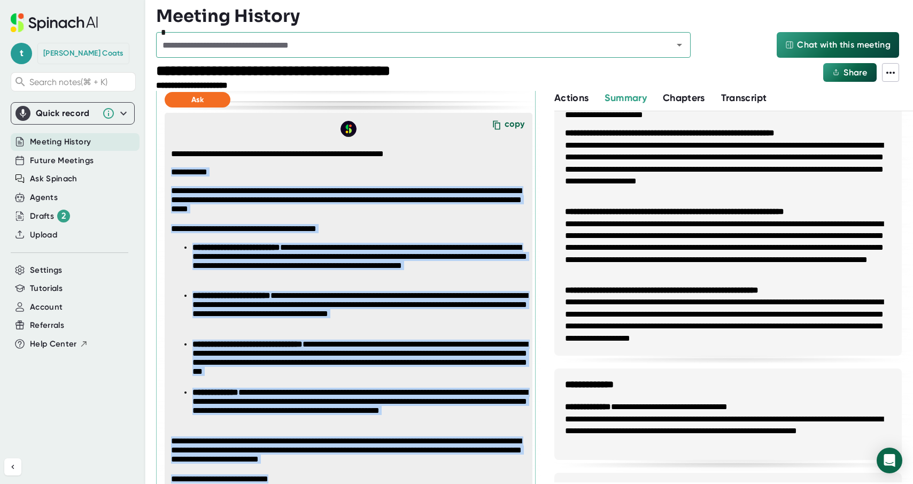
scroll to position [538, 0]
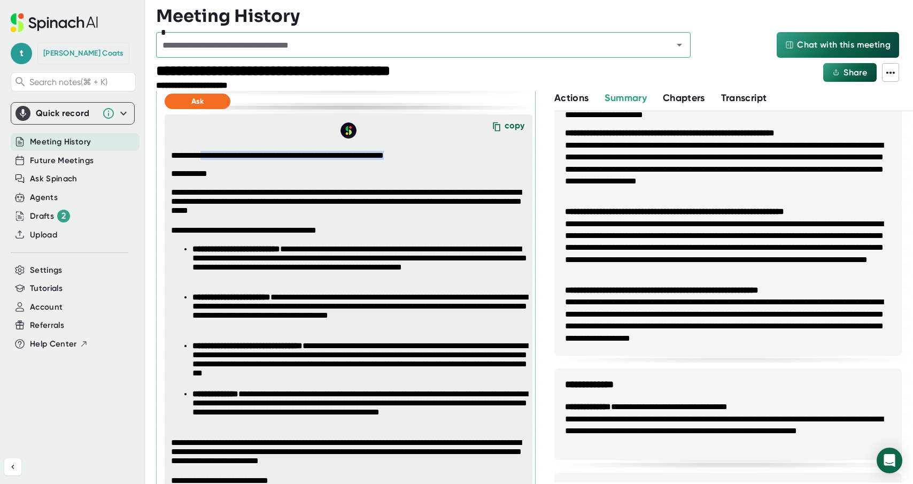
drag, startPoint x: 206, startPoint y: 154, endPoint x: 426, endPoint y: 155, distance: 219.8
click at [426, 155] on p "**********" at bounding box center [352, 156] width 363 height 10
copy p "**********"
